Goal: Check status: Check status

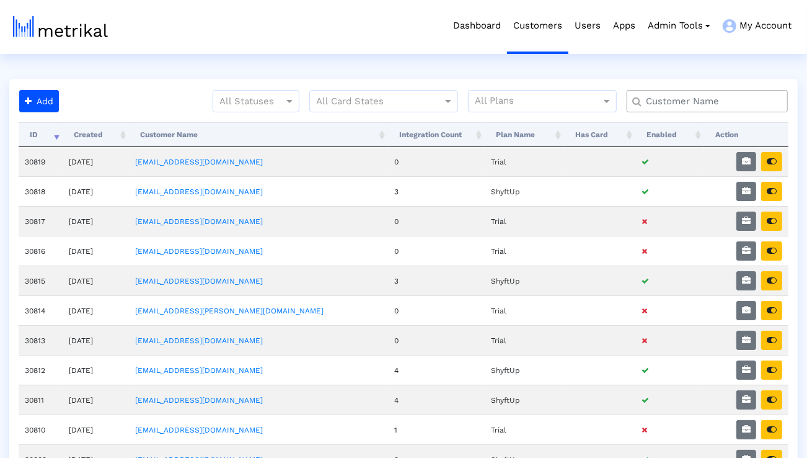
click at [673, 104] on input "text" at bounding box center [710, 101] width 146 height 13
type input "peloton"
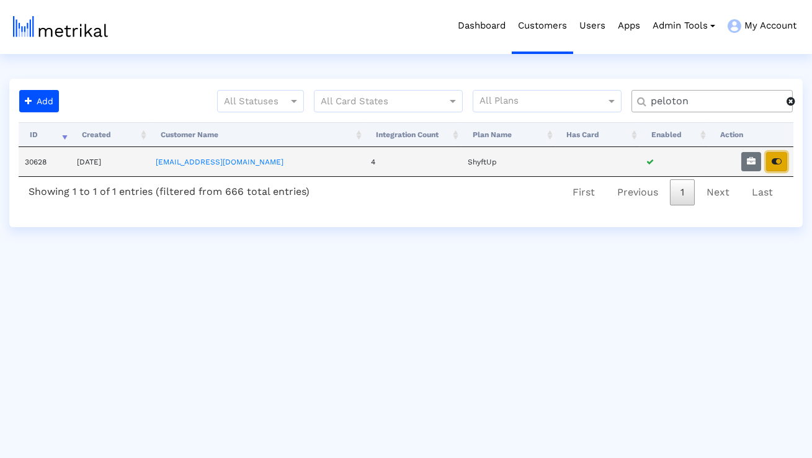
click at [779, 158] on icon "button" at bounding box center [776, 161] width 10 height 9
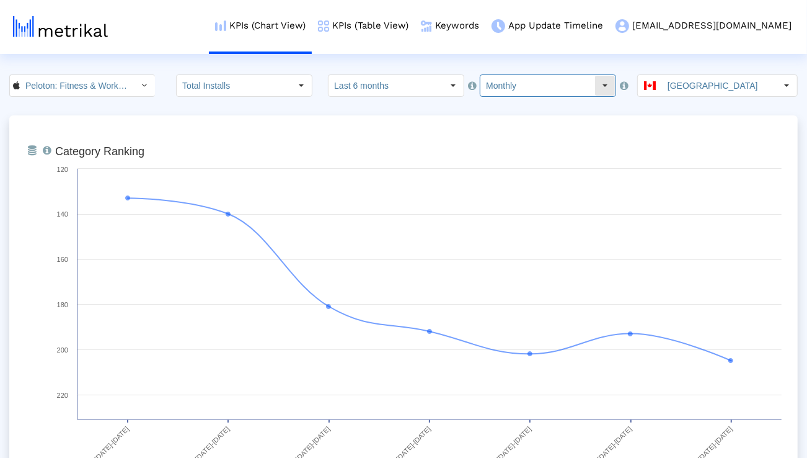
click at [480, 91] on input "Monthly" at bounding box center [537, 85] width 114 height 21
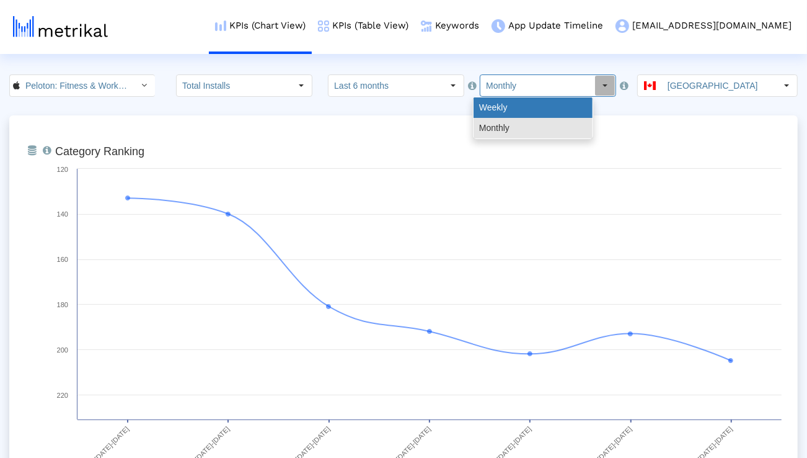
click at [487, 102] on div "Weekly" at bounding box center [533, 107] width 119 height 20
type input "Weekly"
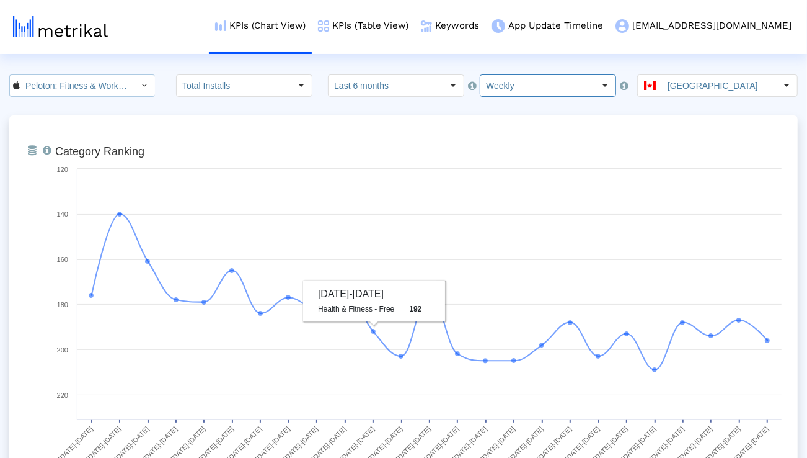
click at [134, 77] on div "Select" at bounding box center [144, 85] width 21 height 21
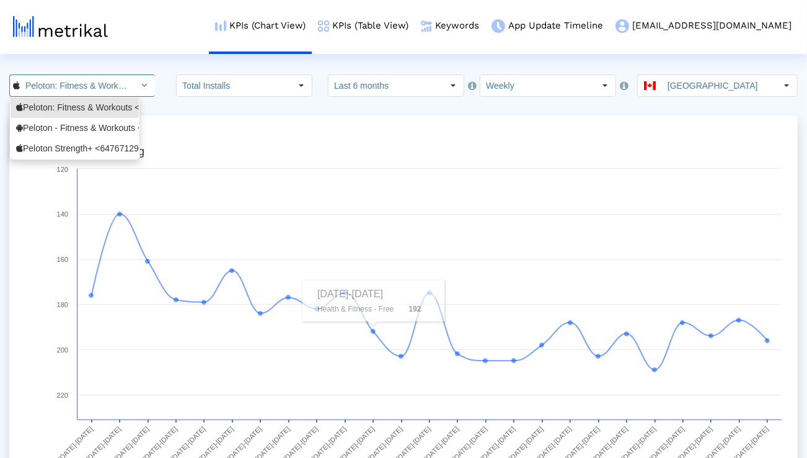
scroll to position [0, 80]
click at [107, 126] on div "Peloton - Fitness & Workouts <com.onepeloton.callisto>" at bounding box center [74, 128] width 117 height 12
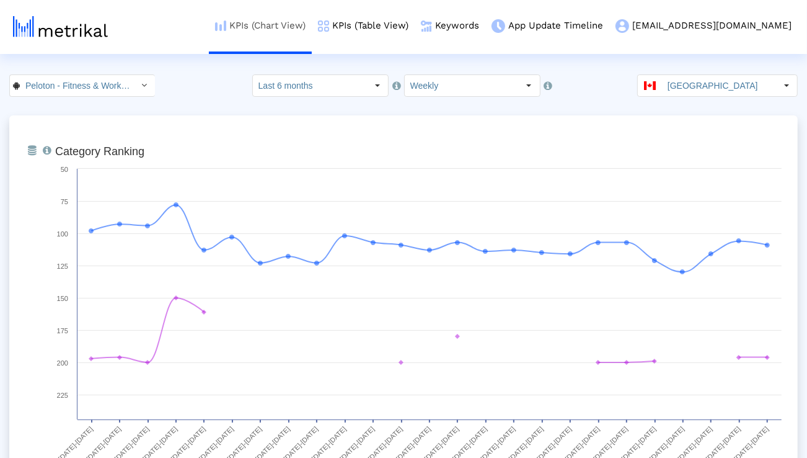
scroll to position [0, 133]
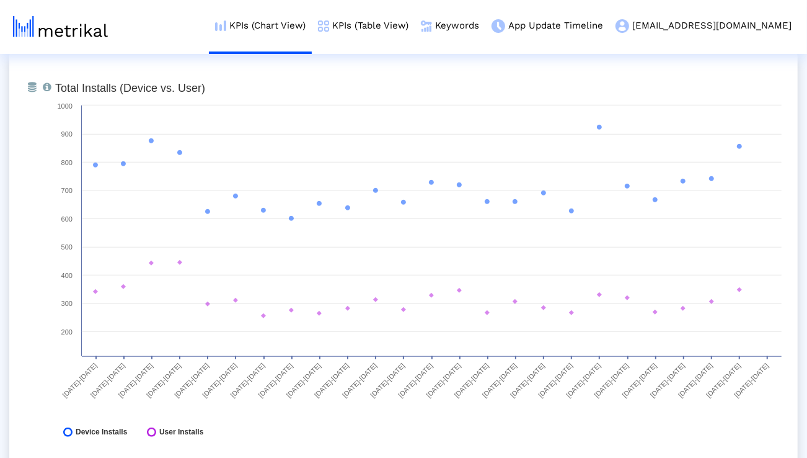
scroll to position [513, 0]
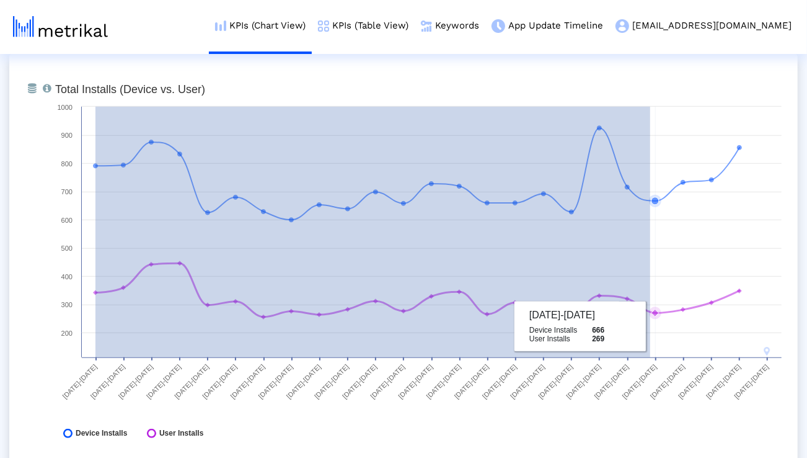
drag, startPoint x: 95, startPoint y: 301, endPoint x: 650, endPoint y: 326, distance: 555.4
click at [650, 326] on icon "Created with Highcharts 8.1.2 Total Installs (Device vs. User) [DATE]-[DATE] [D…" at bounding box center [418, 264] width 739 height 372
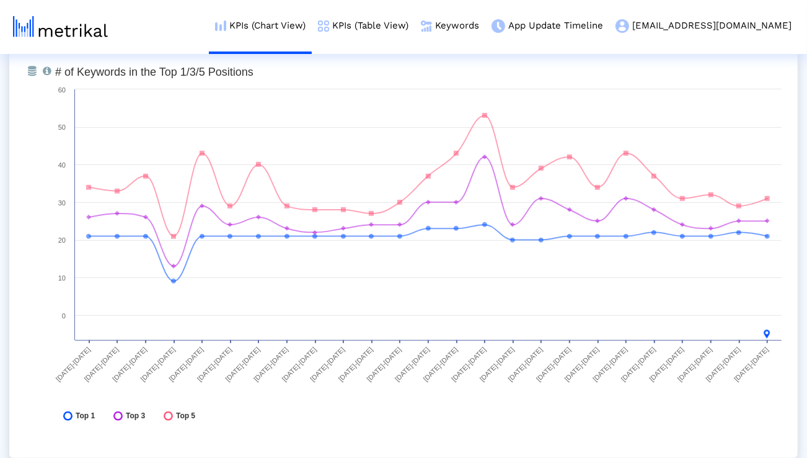
scroll to position [3237, 0]
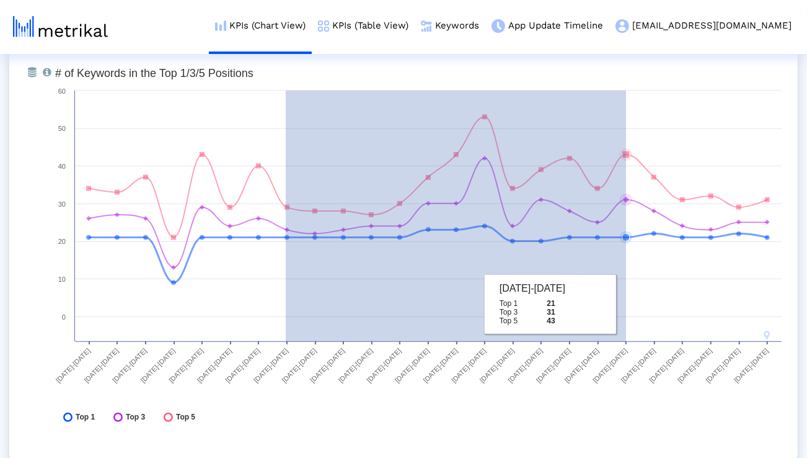
drag, startPoint x: 286, startPoint y: 282, endPoint x: 626, endPoint y: 303, distance: 341.0
click at [626, 303] on rect at bounding box center [418, 248] width 739 height 372
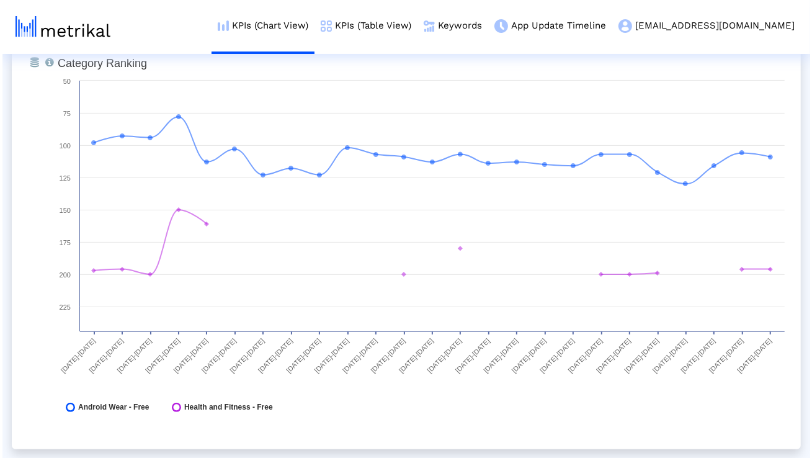
scroll to position [0, 0]
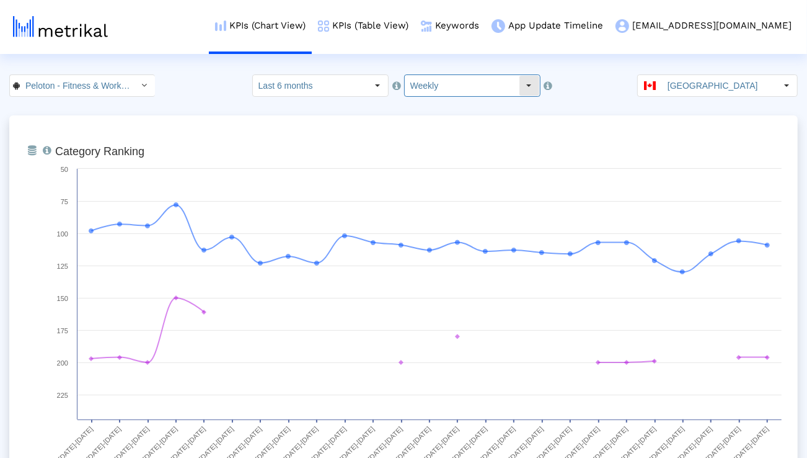
click at [477, 85] on input "Weekly" at bounding box center [462, 85] width 114 height 21
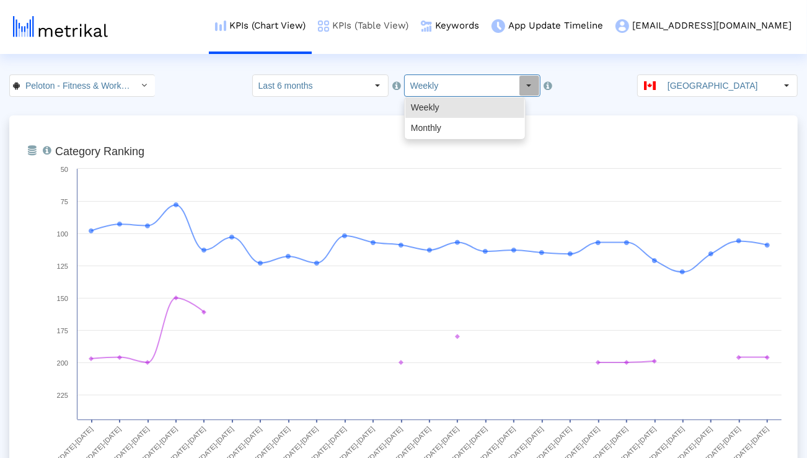
click at [415, 15] on link "KPIs (Table View)" at bounding box center [363, 25] width 103 height 51
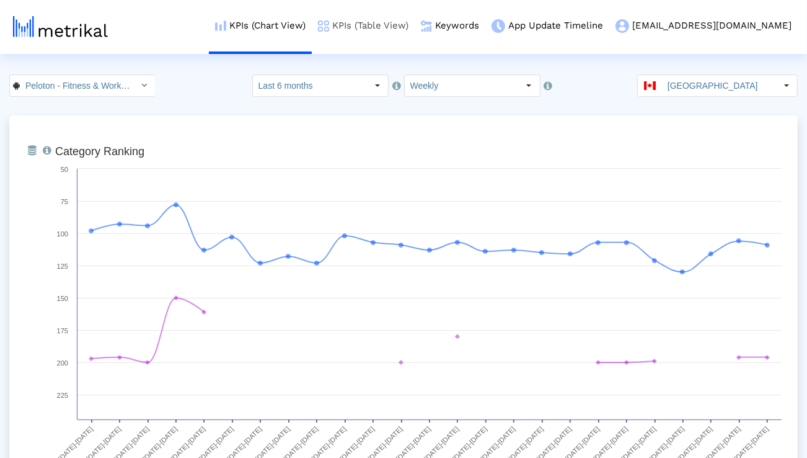
click at [415, 24] on link "KPIs (Table View)" at bounding box center [363, 25] width 103 height 51
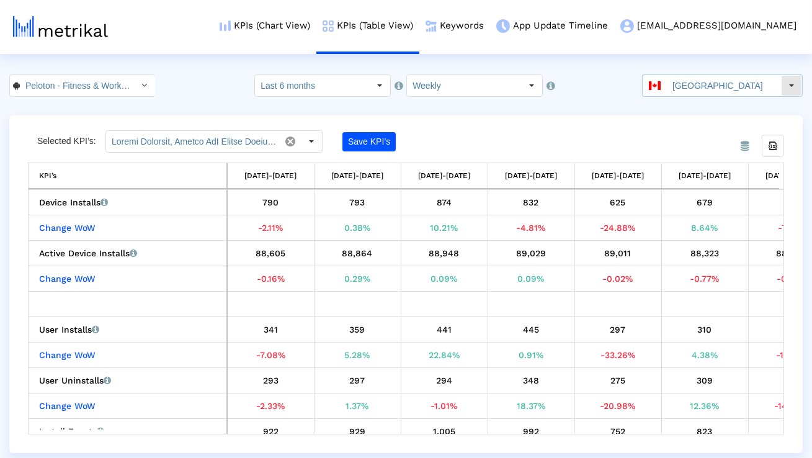
click at [694, 86] on input "[GEOGRAPHIC_DATA]" at bounding box center [723, 85] width 114 height 21
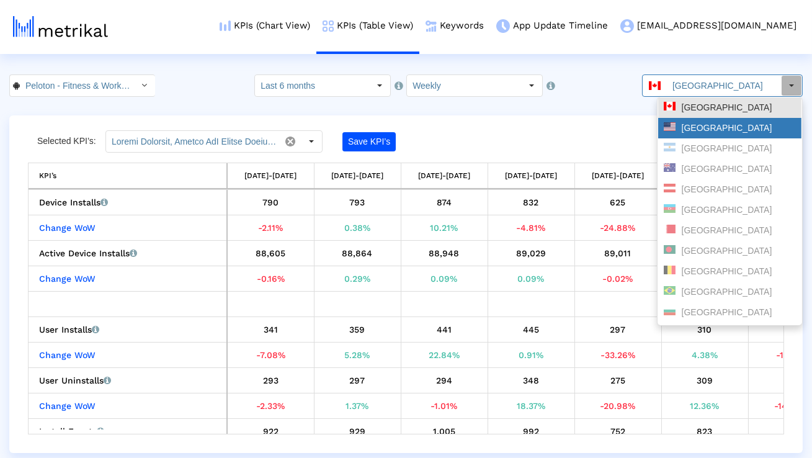
click at [682, 124] on div "United States" at bounding box center [729, 128] width 132 height 12
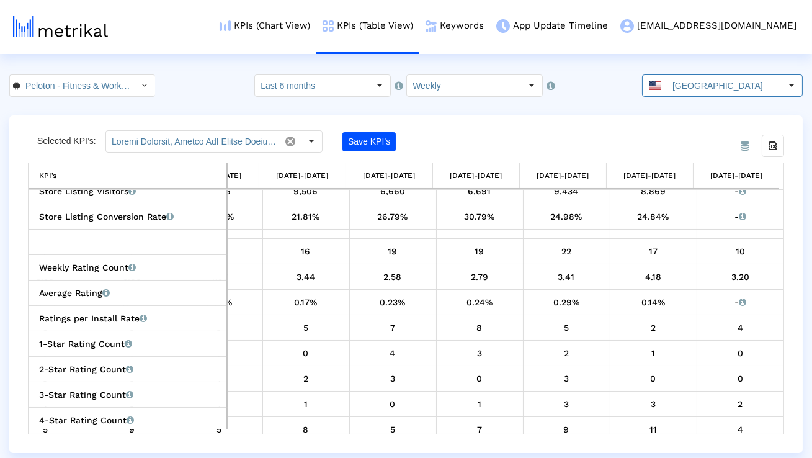
scroll to position [443, 1617]
